Goal: Communication & Community: Answer question/provide support

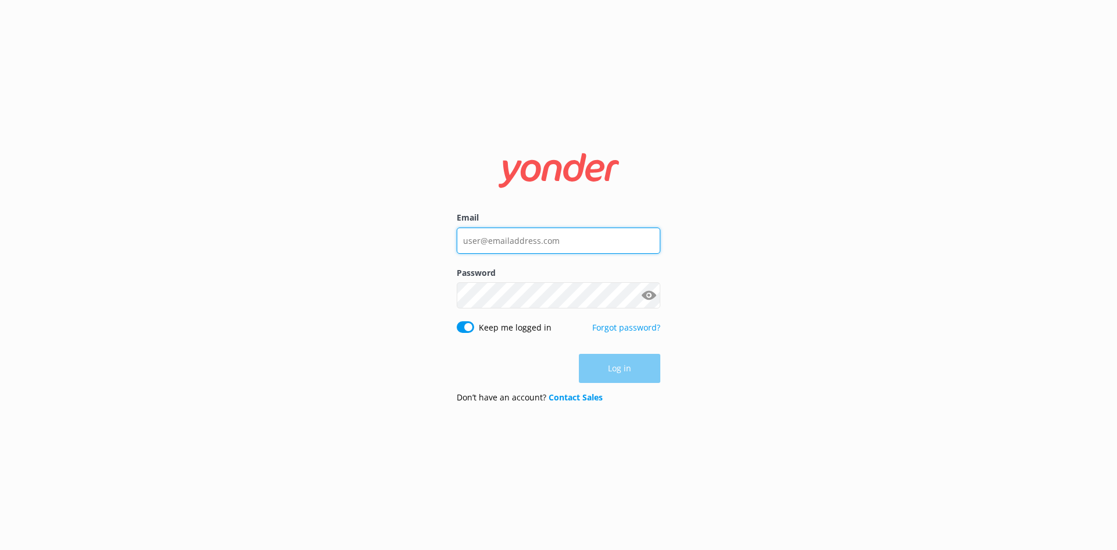
type input "damian@nhrgroup.co.nz"
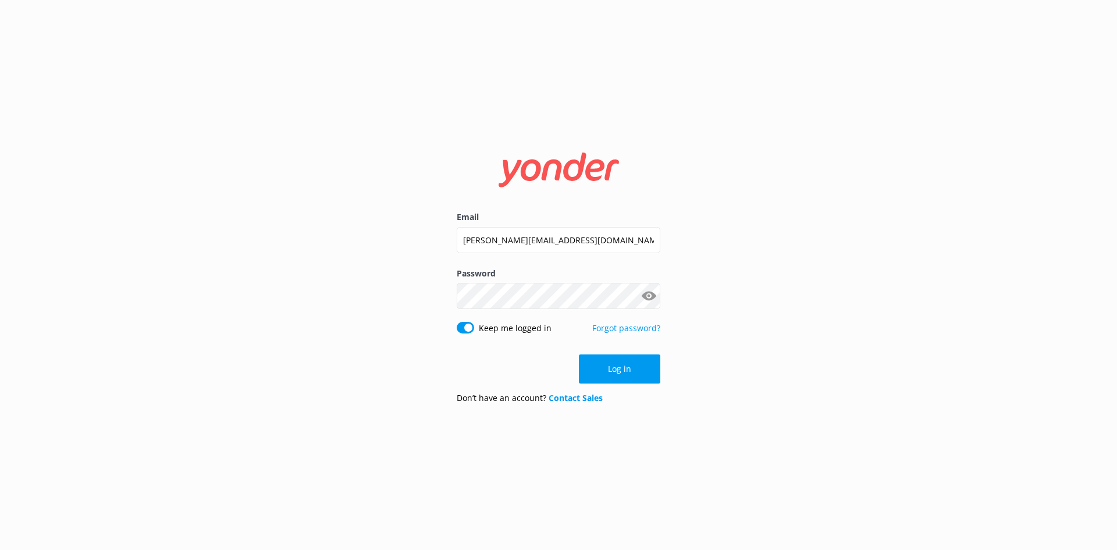
click at [600, 370] on div "Log in" at bounding box center [558, 368] width 204 height 29
click at [603, 366] on button "Log in" at bounding box center [619, 368] width 81 height 29
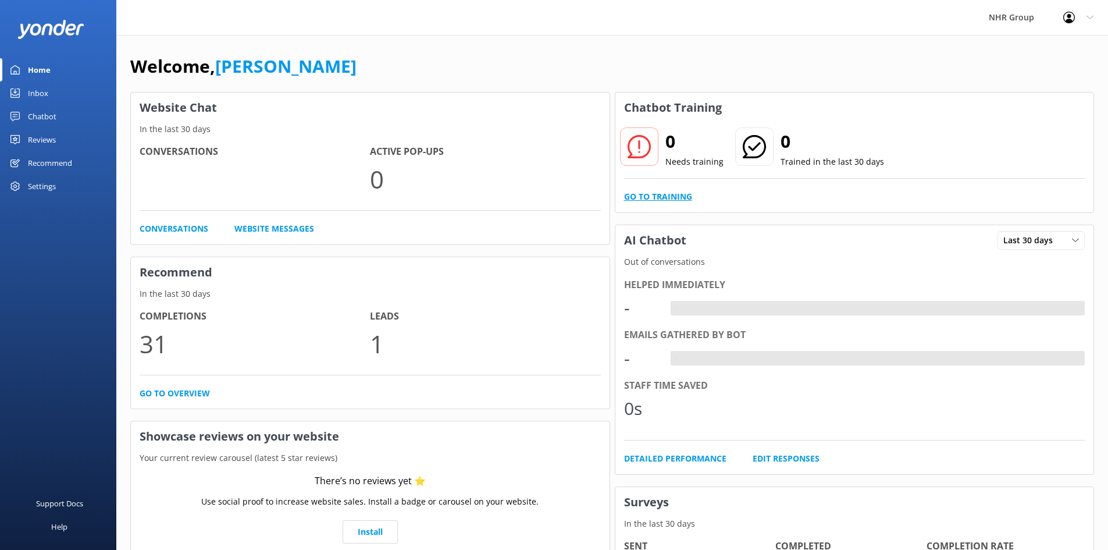
click at [659, 198] on link "Go to Training" at bounding box center [658, 196] width 68 height 13
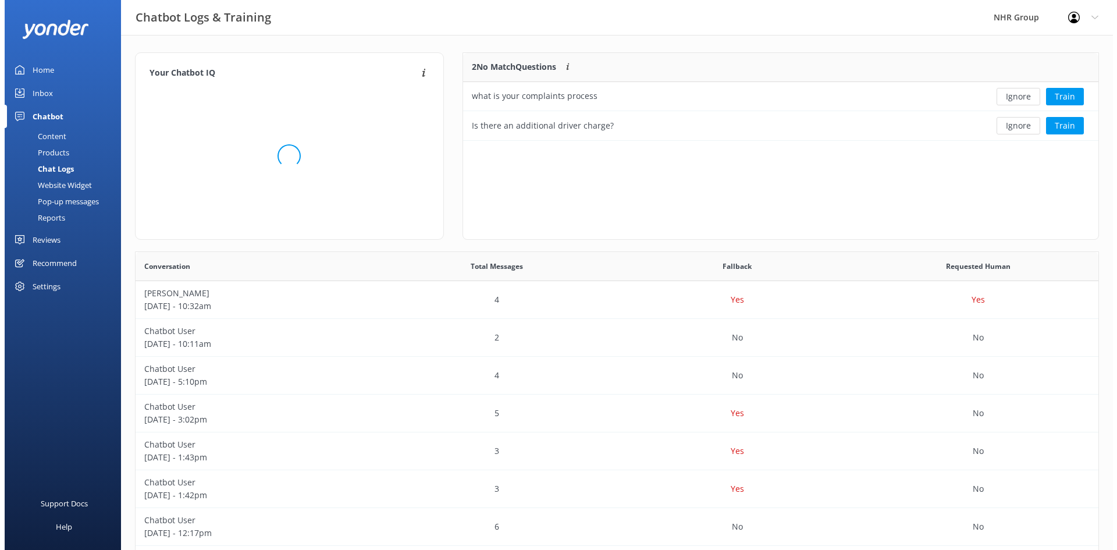
scroll to position [79, 626]
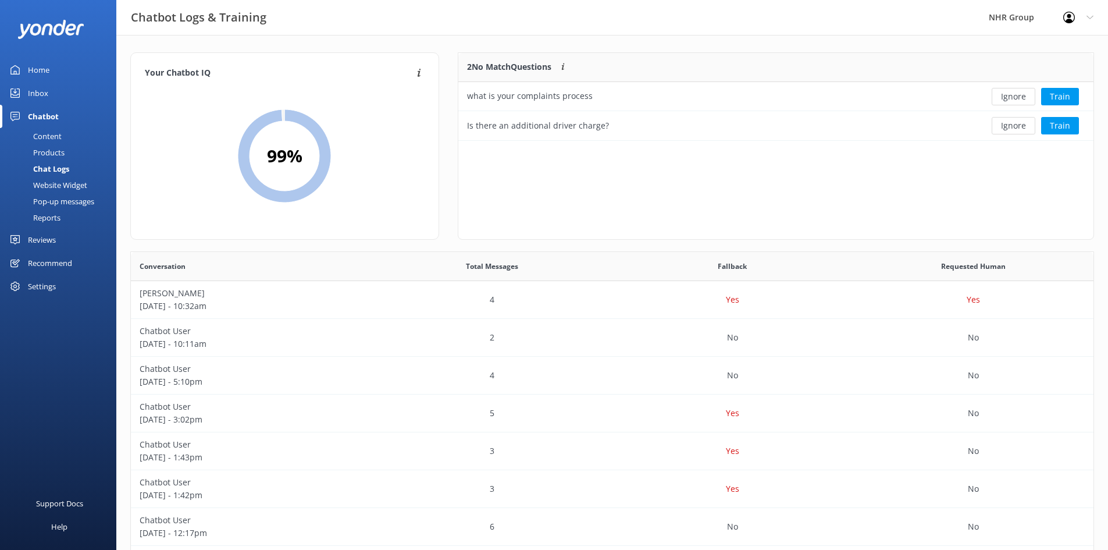
click at [41, 112] on div "Chatbot" at bounding box center [43, 116] width 31 height 23
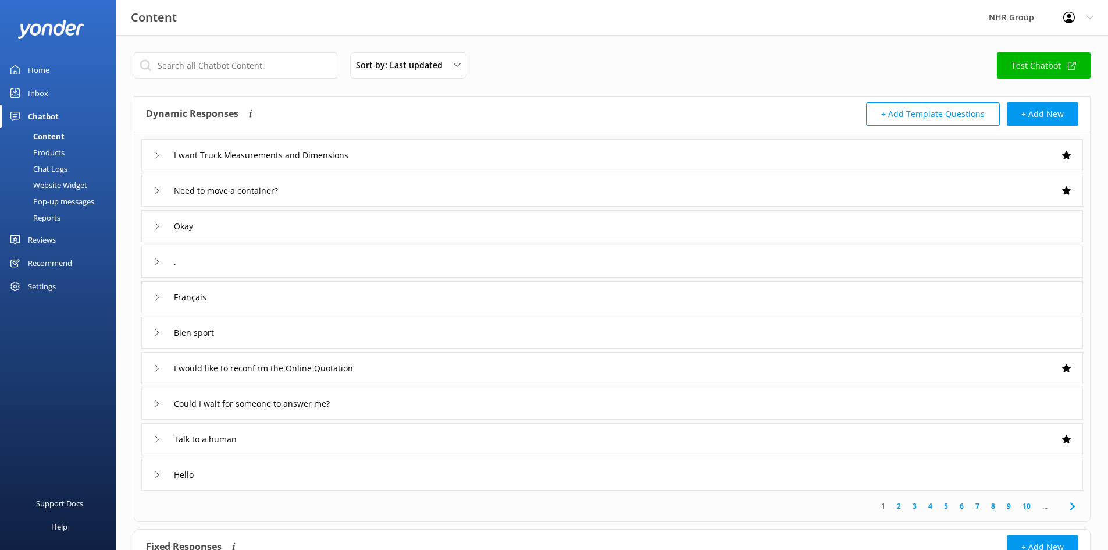
click at [34, 92] on div "Inbox" at bounding box center [38, 92] width 20 height 23
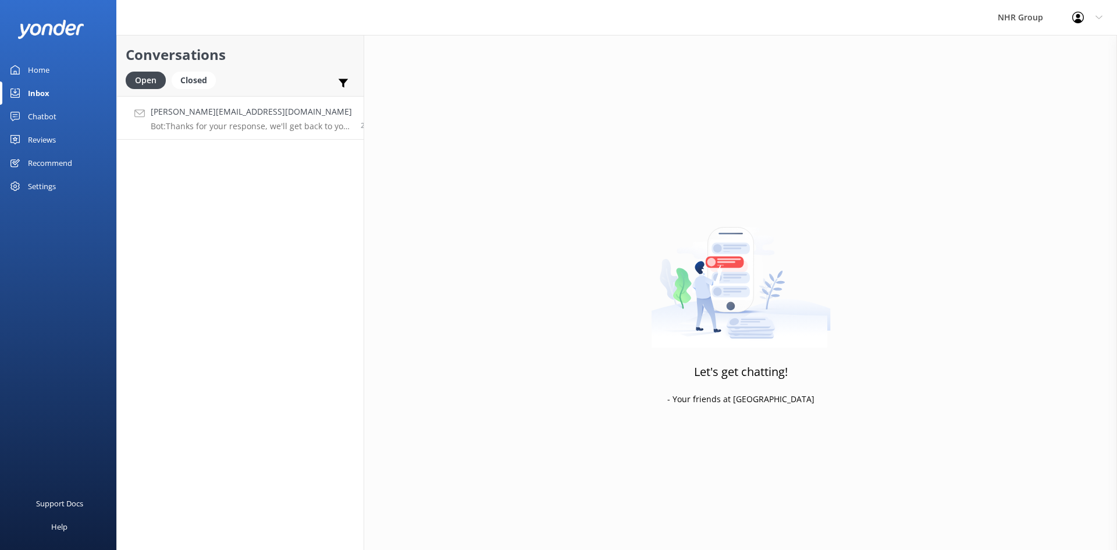
click at [189, 122] on p "Bot: Thanks for your response, we'll get back to you as soon as we can during o…" at bounding box center [251, 126] width 201 height 10
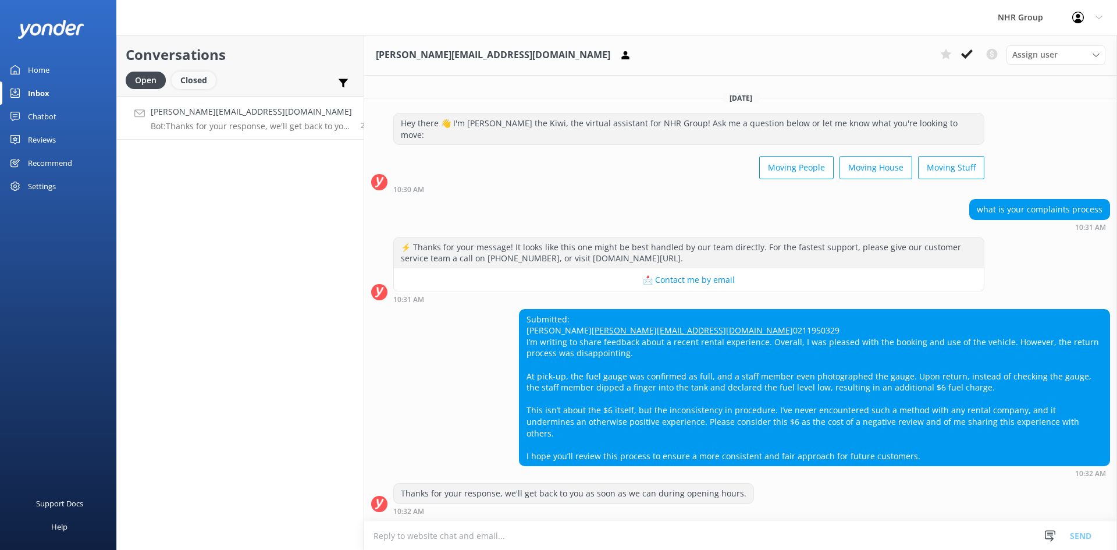
click at [195, 83] on div "Closed" at bounding box center [194, 80] width 44 height 17
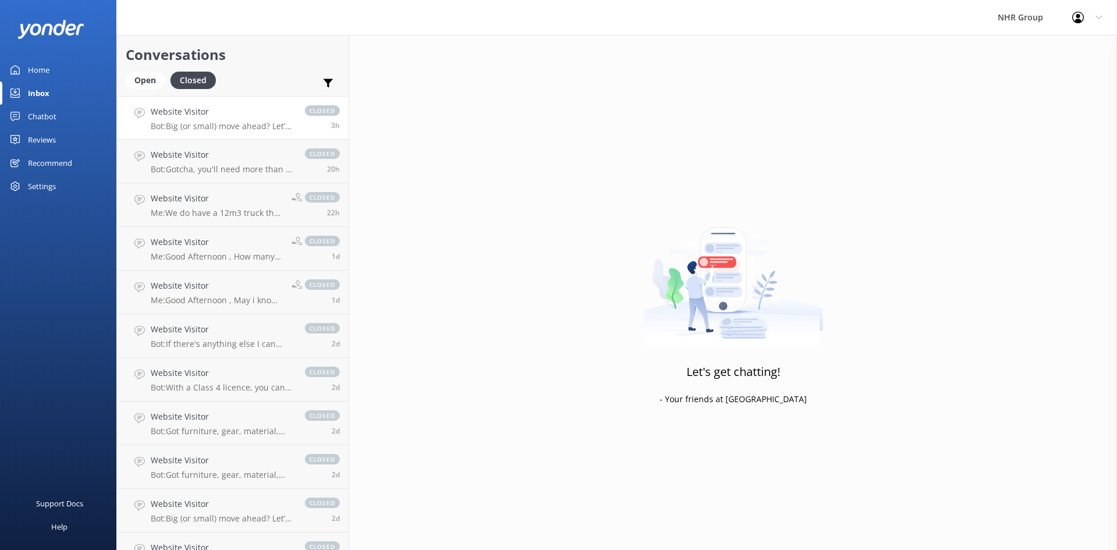
click at [194, 110] on h4 "Website Visitor" at bounding box center [222, 111] width 142 height 13
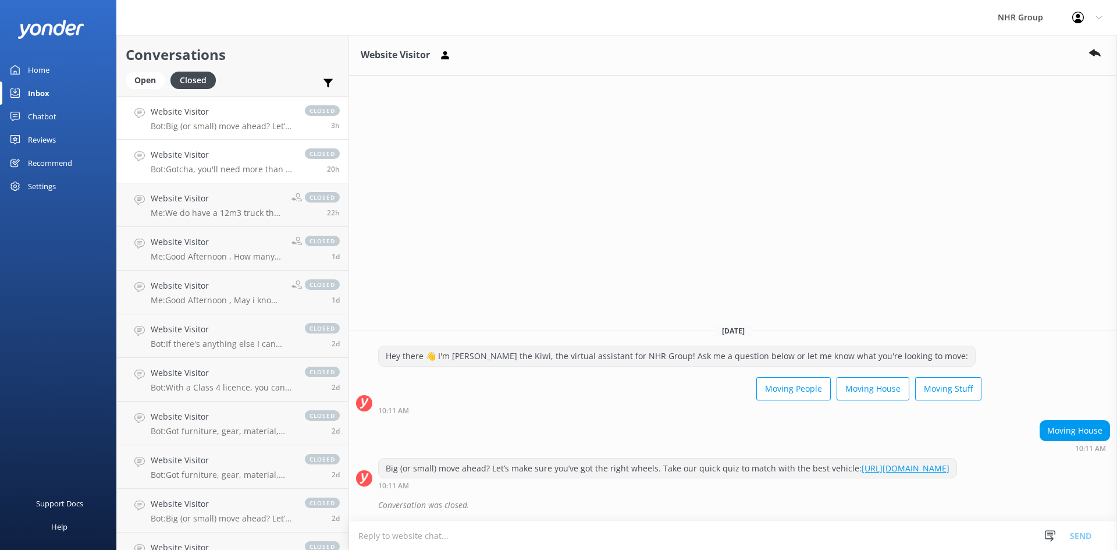
click at [190, 166] on p "Bot: Gotcha, you'll need more than a shoebox on wheels then, head to this link …" at bounding box center [222, 169] width 142 height 10
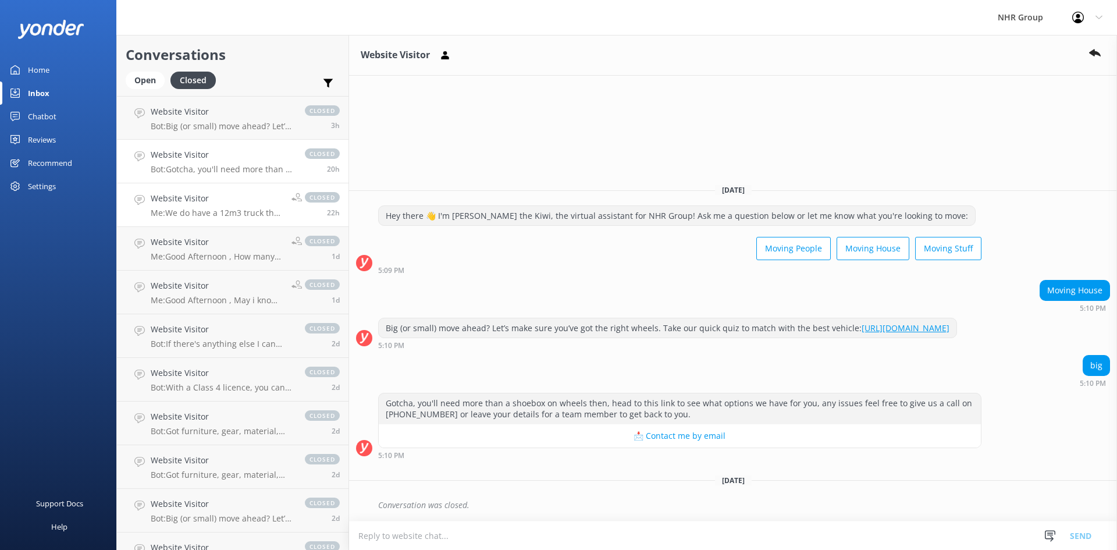
click at [176, 208] on p "Me: We do have a 12m3 truck that comes with a tail lift that will cost you $215…" at bounding box center [217, 213] width 132 height 10
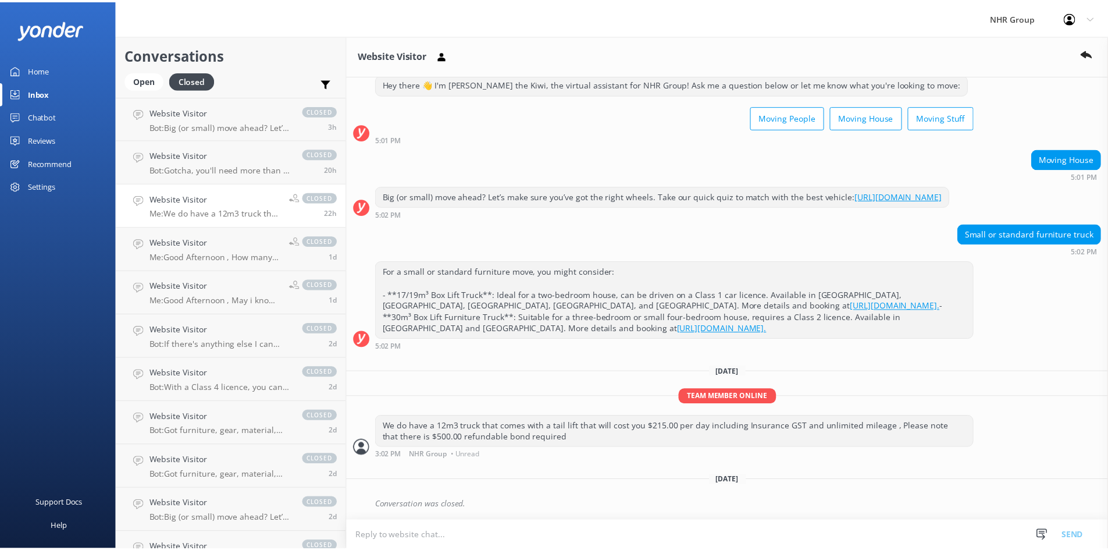
scroll to position [55, 0]
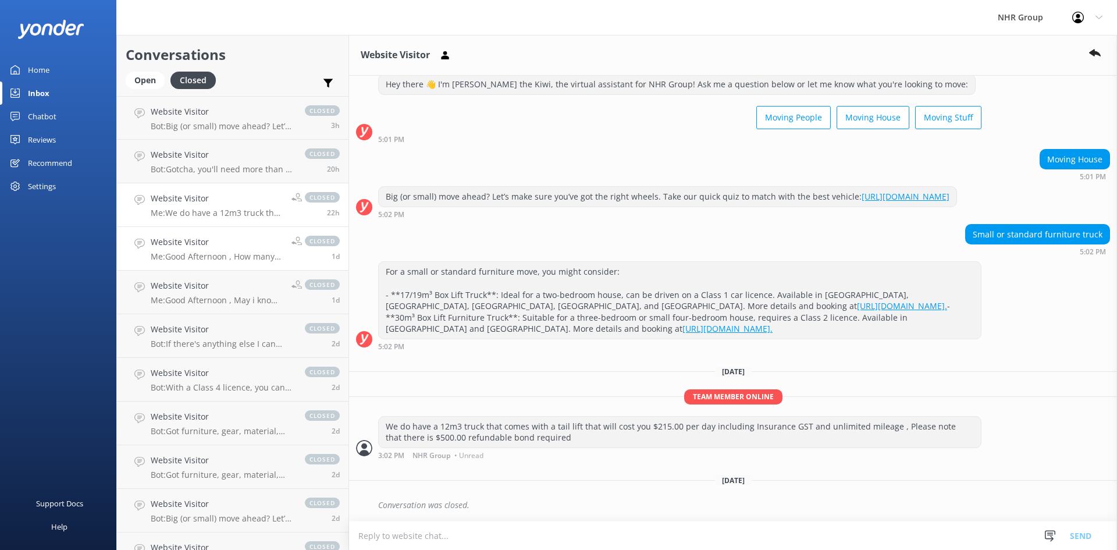
click at [183, 261] on p "Me: Good Afternoon , How many bed room house stuff you are moving ?" at bounding box center [217, 256] width 132 height 10
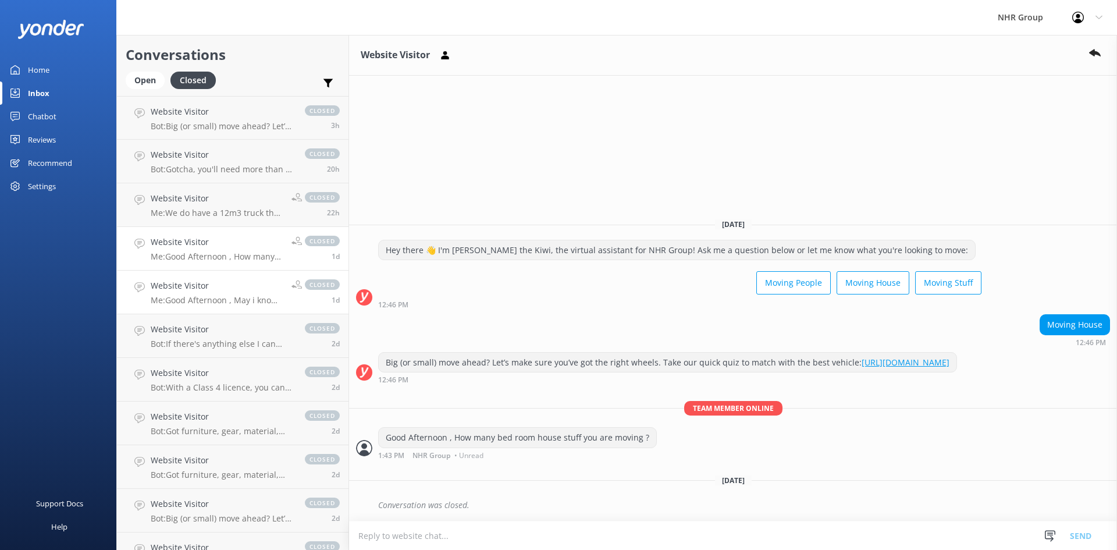
click at [185, 288] on h4 "Website Visitor" at bounding box center [217, 285] width 132 height 13
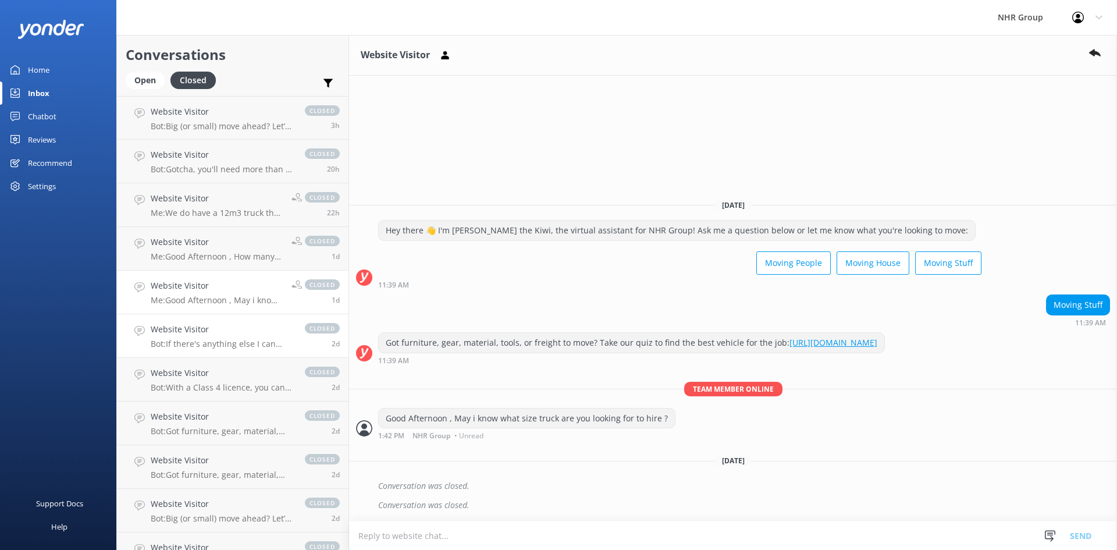
click at [190, 332] on h4 "Website Visitor" at bounding box center [222, 329] width 142 height 13
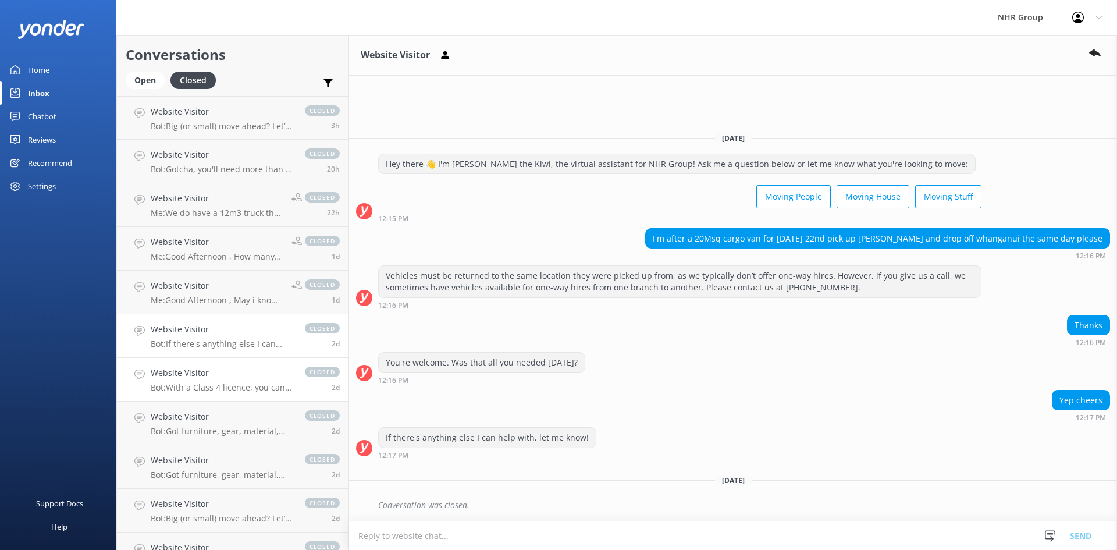
click at [159, 381] on div "Website Visitor Bot: With a Class 4 licence, you can rent the largest vehicles …" at bounding box center [222, 379] width 142 height 26
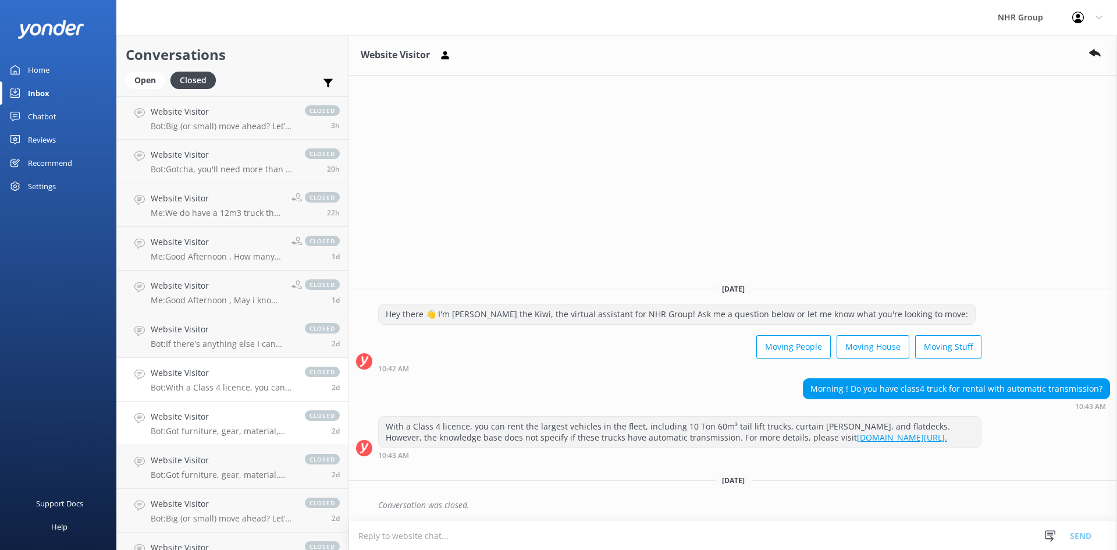
click at [155, 420] on h4 "Website Visitor" at bounding box center [222, 416] width 142 height 13
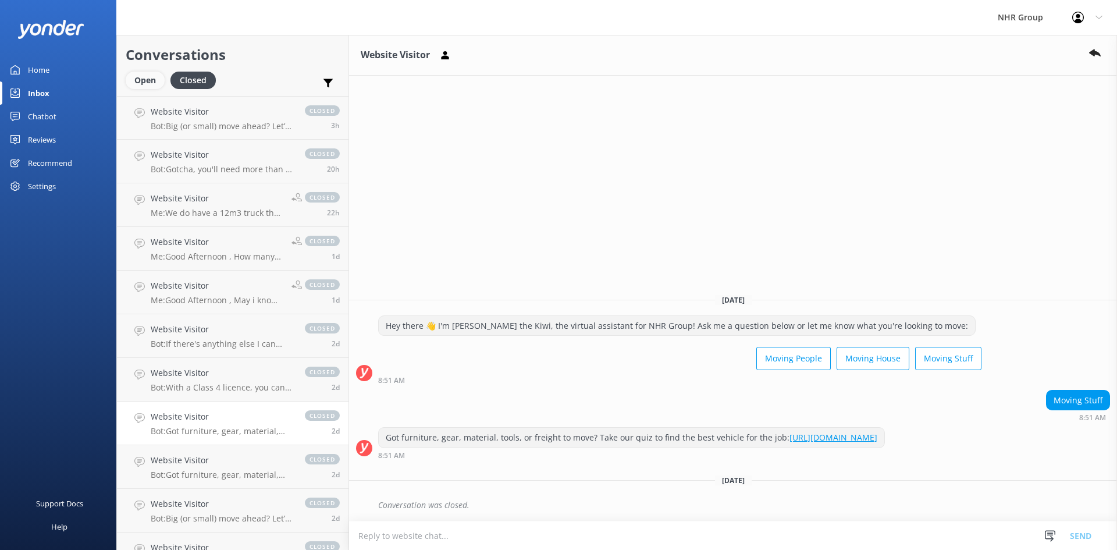
click at [152, 81] on div "Open" at bounding box center [145, 80] width 39 height 17
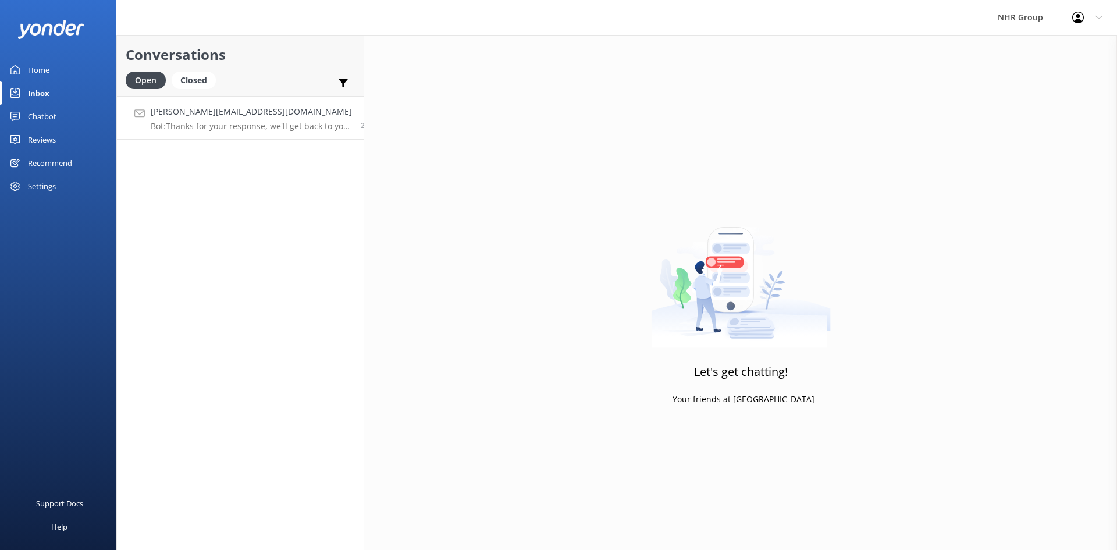
click at [161, 120] on div "[PERSON_NAME][EMAIL_ADDRESS][DOMAIN_NAME] Bot: Thanks for your response, we'll …" at bounding box center [251, 117] width 201 height 25
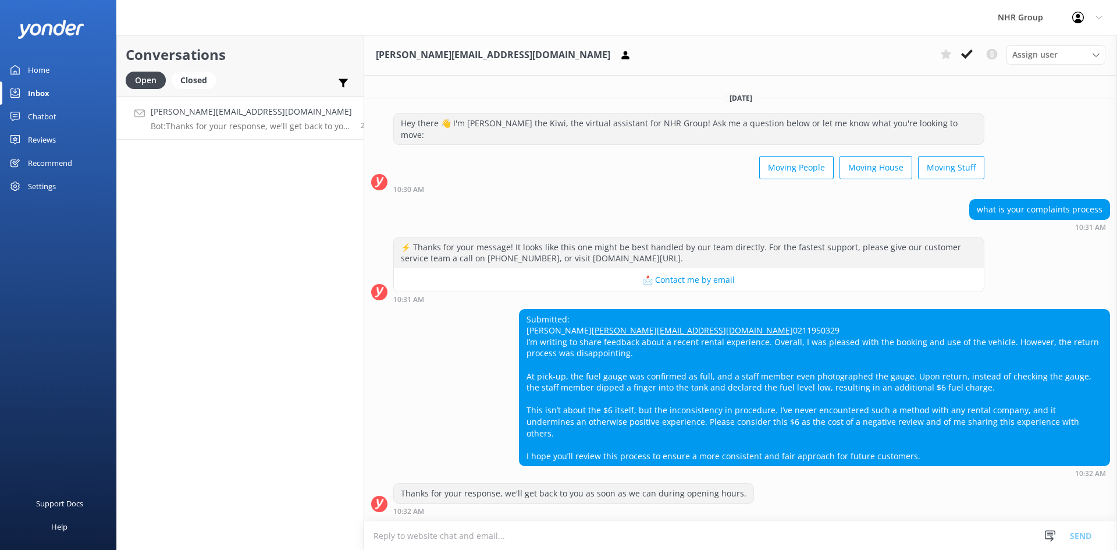
click at [37, 109] on div "Chatbot" at bounding box center [42, 116] width 28 height 23
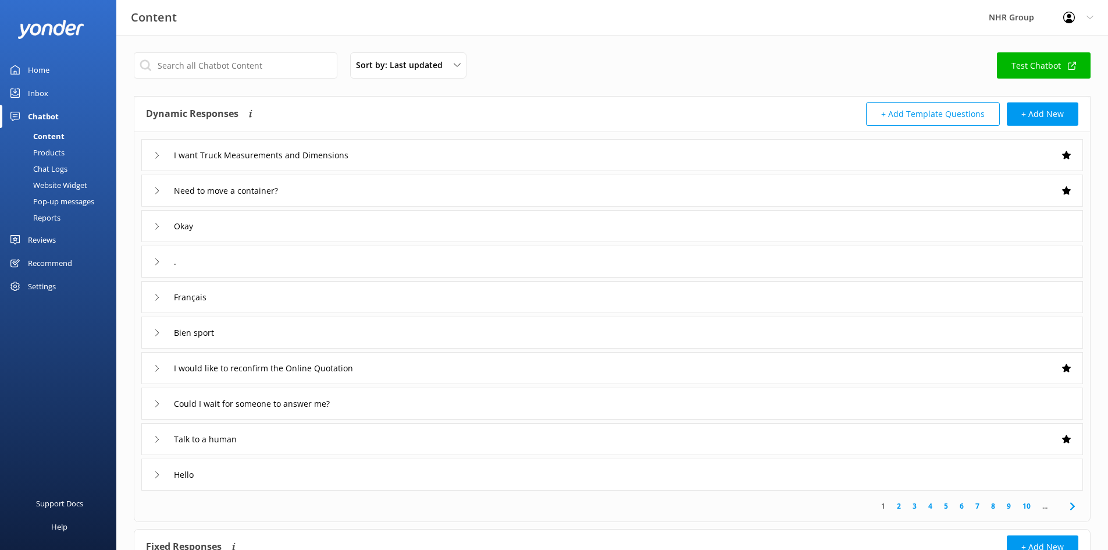
click at [45, 214] on div "Reports" at bounding box center [34, 217] width 54 height 16
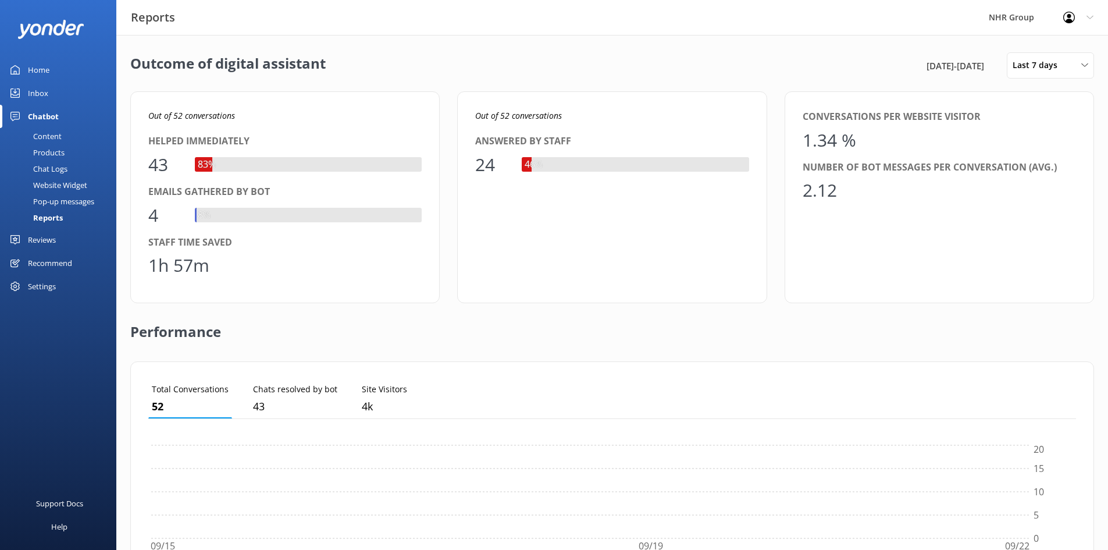
scroll to position [108, 919]
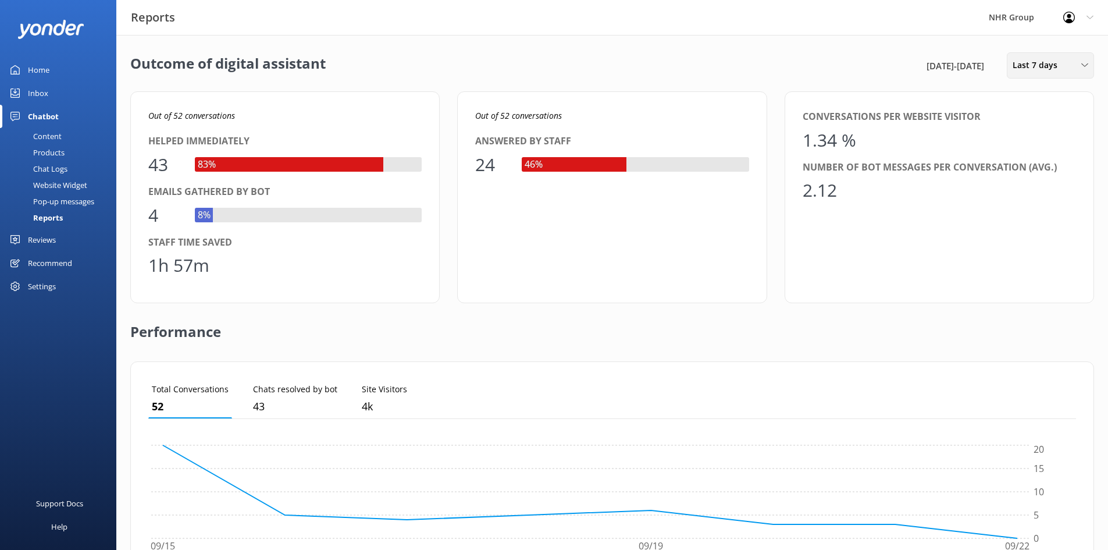
click at [1044, 69] on span "Last 7 days" at bounding box center [1038, 65] width 52 height 13
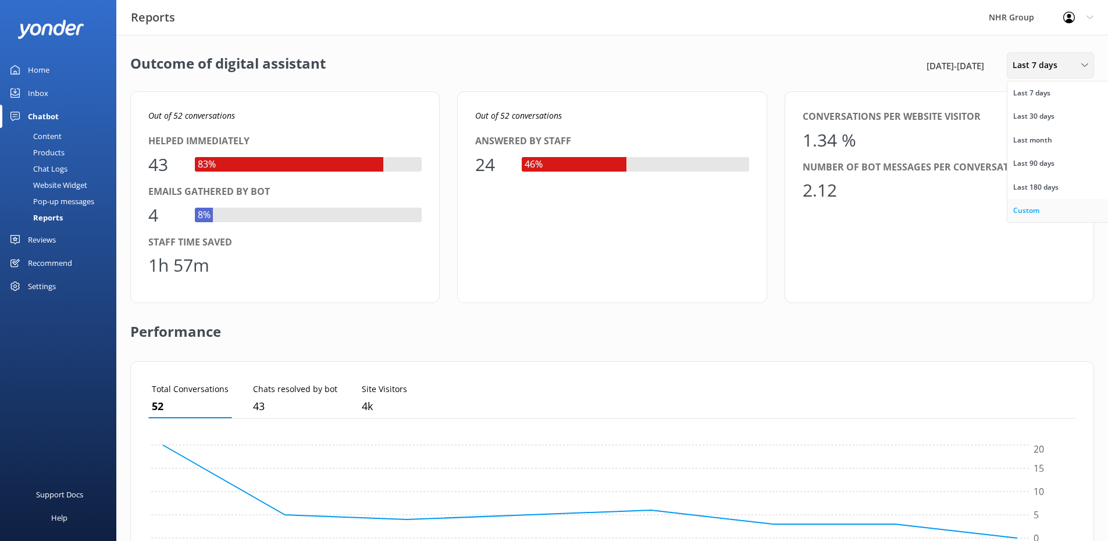
click at [1027, 214] on div "Custom" at bounding box center [1026, 211] width 26 height 12
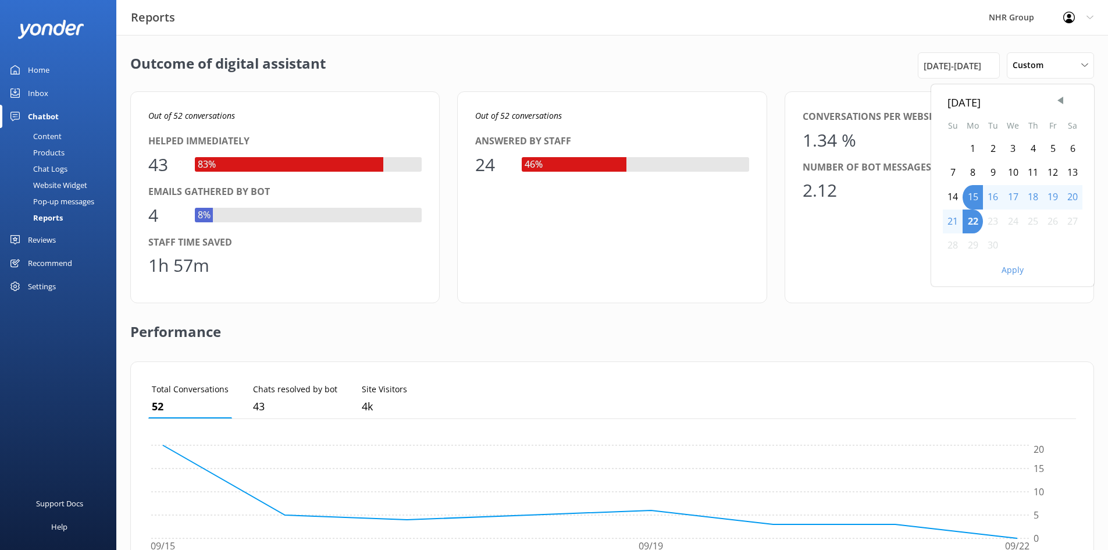
click at [969, 145] on div "1" at bounding box center [972, 149] width 20 height 24
click at [1011, 273] on button "Apply" at bounding box center [1012, 270] width 22 height 8
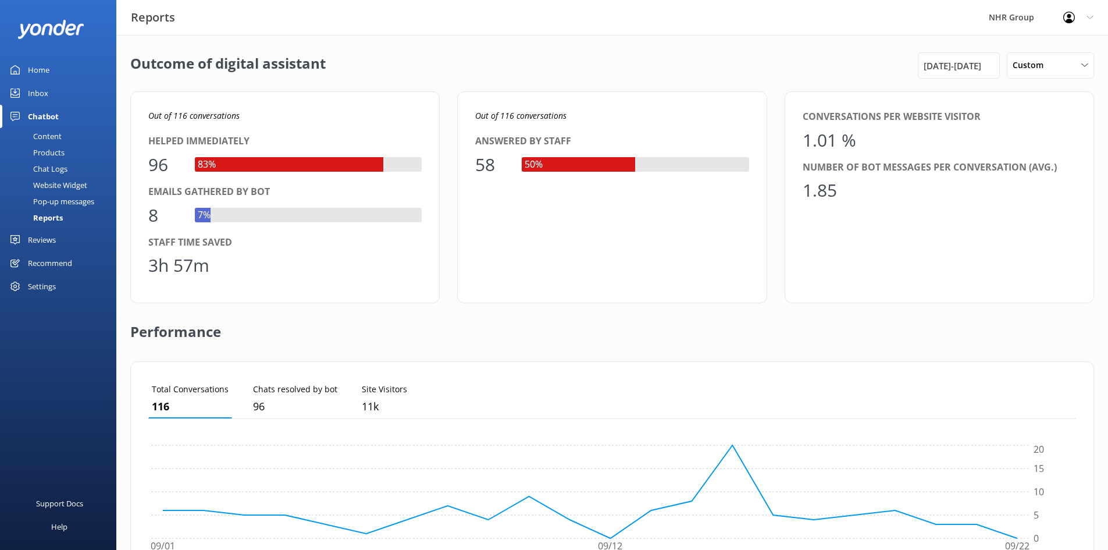
click at [52, 101] on link "Inbox" at bounding box center [58, 92] width 116 height 23
